Goal: Find specific page/section: Find specific page/section

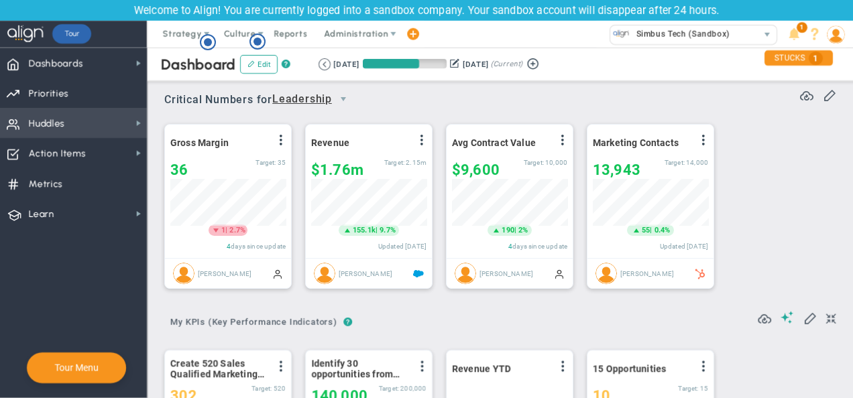
click at [64, 122] on span "Huddles" at bounding box center [47, 124] width 36 height 28
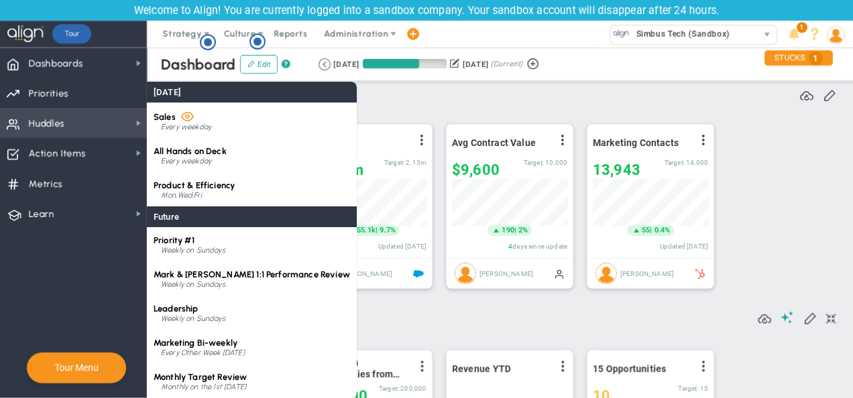
click at [114, 119] on span "Huddles Huddles" at bounding box center [73, 123] width 147 height 30
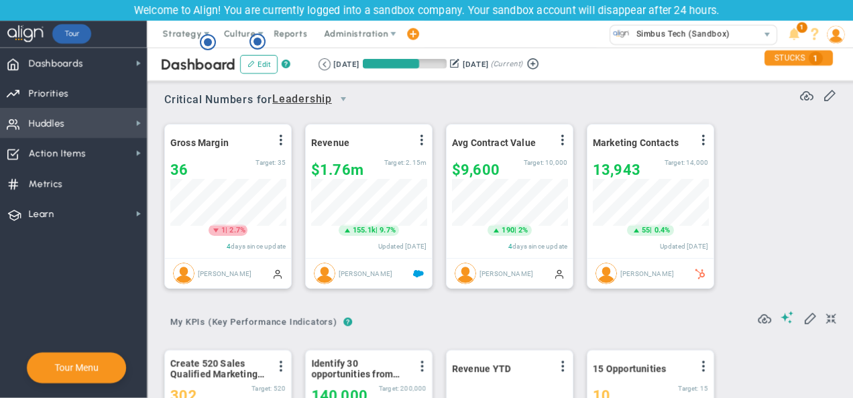
click at [114, 119] on span "Huddles Huddles" at bounding box center [73, 123] width 147 height 30
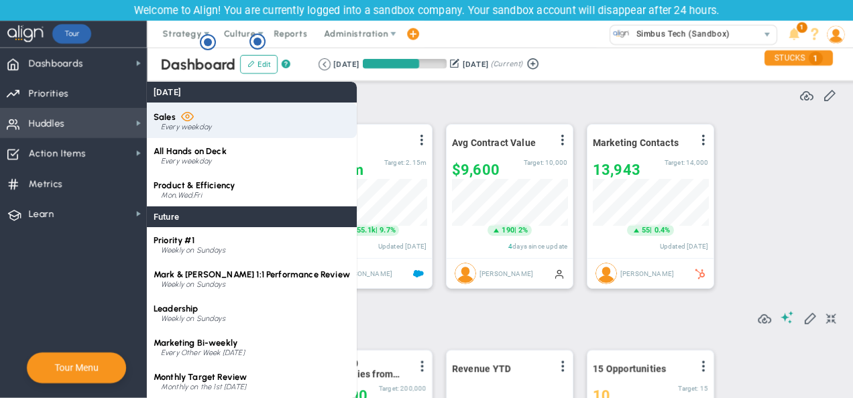
click at [227, 119] on div "Sales Every weekday" at bounding box center [252, 121] width 210 height 36
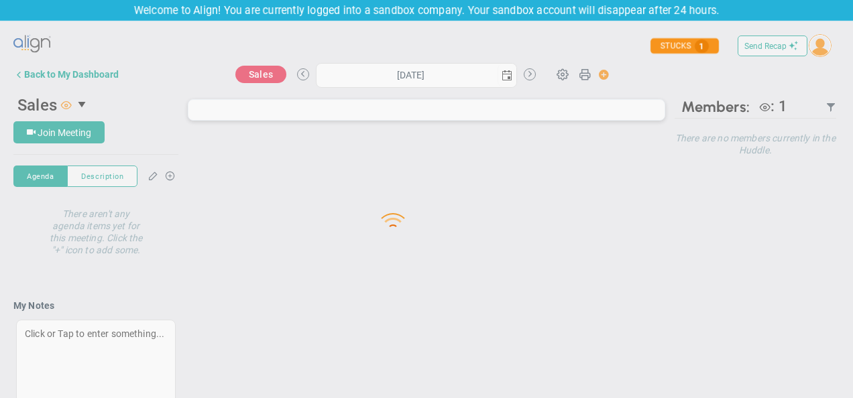
type input "[DATE]"
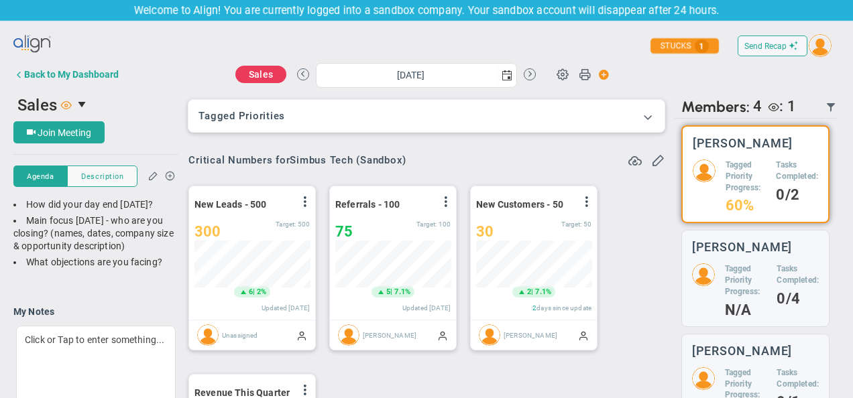
scroll to position [670251, 670182]
click at [278, 194] on div "New Leads - 500 View Historical Graph Edit Make "No Change" Update Add Past Upd…" at bounding box center [252, 252] width 126 height 133
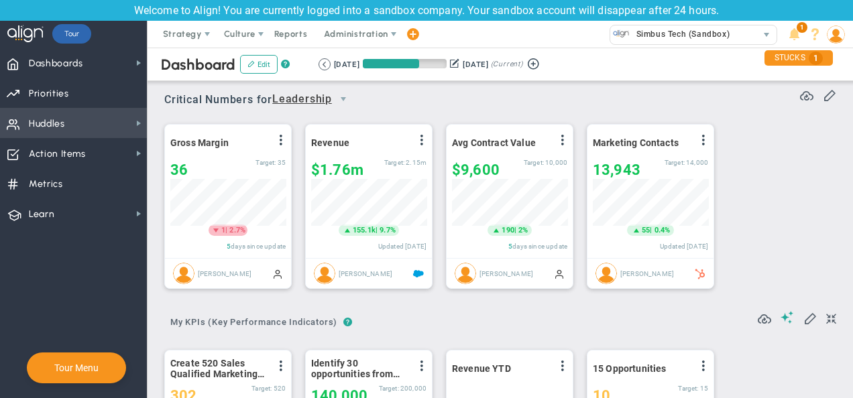
click at [90, 117] on span "Huddles Huddles" at bounding box center [73, 123] width 147 height 30
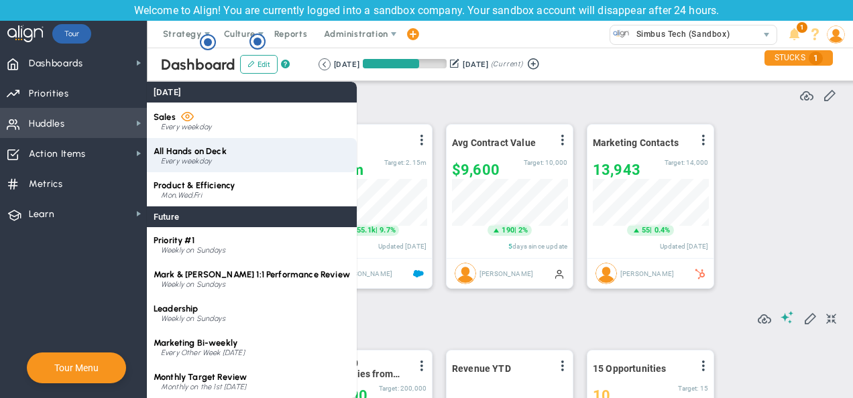
click at [204, 158] on div "Every weekday" at bounding box center [255, 162] width 189 height 8
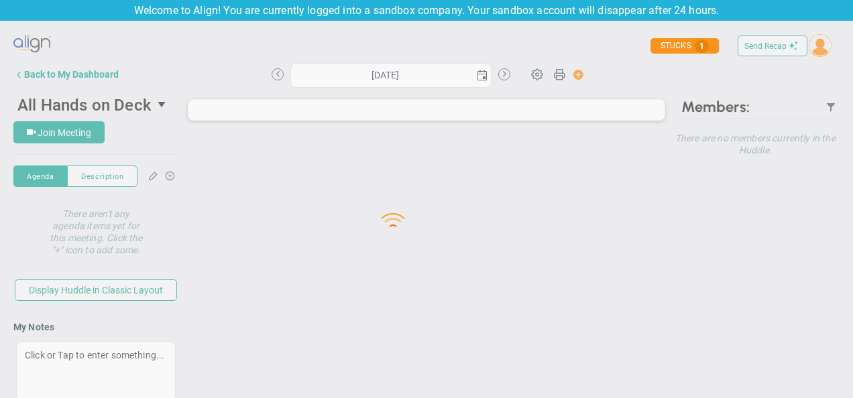
type input "[DATE]"
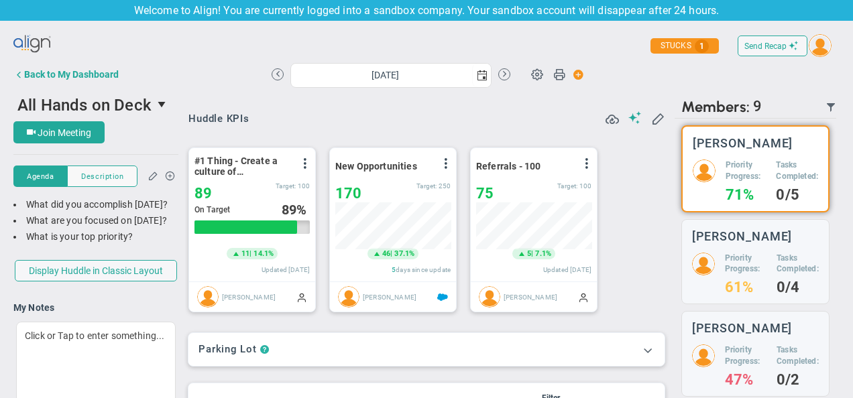
click at [263, 355] on span "?" at bounding box center [264, 350] width 9 height 12
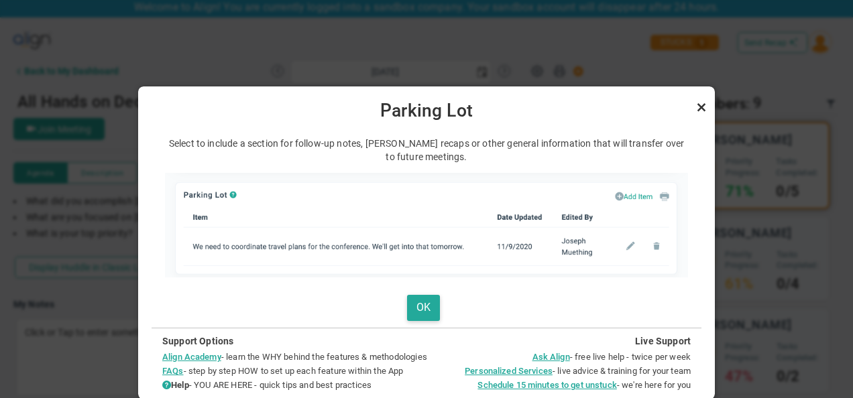
click at [698, 107] on link "Close" at bounding box center [701, 107] width 16 height 16
